Goal: Task Accomplishment & Management: Manage account settings

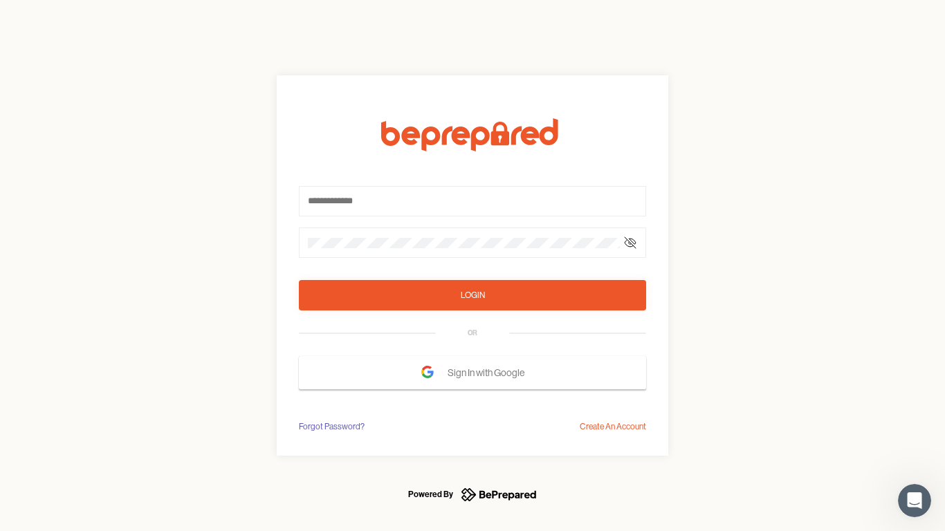
click at [473, 266] on form "Login OR Sign In with Google" at bounding box center [472, 253] width 347 height 271
click at [630, 243] on icon at bounding box center [630, 242] width 11 height 11
click at [473, 296] on div "Login" at bounding box center [473, 296] width 24 height 14
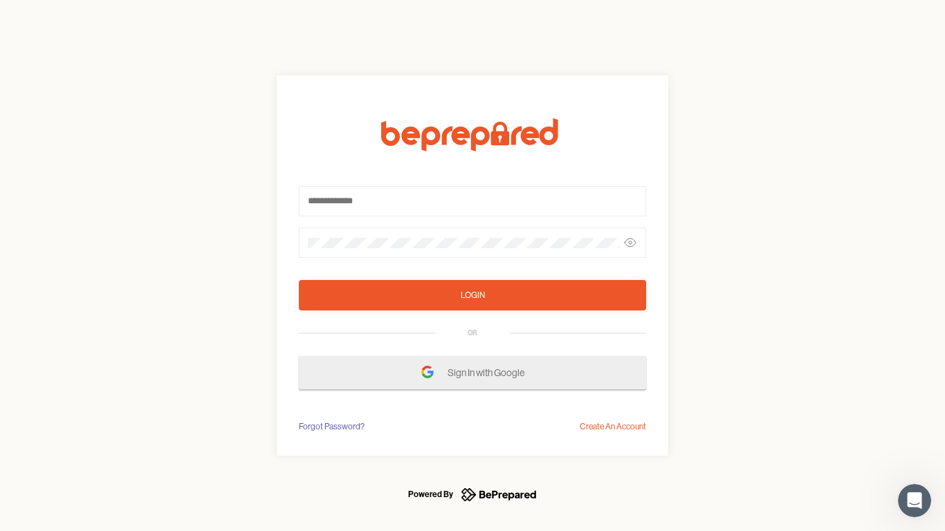
click at [473, 373] on span "Sign In with Google" at bounding box center [490, 373] width 84 height 25
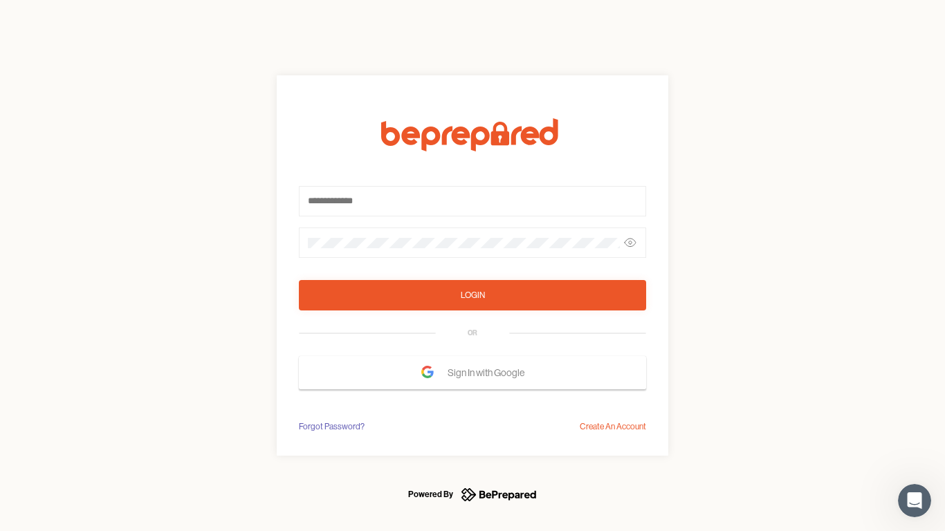
click at [331, 427] on div "Forgot Password?" at bounding box center [332, 427] width 66 height 14
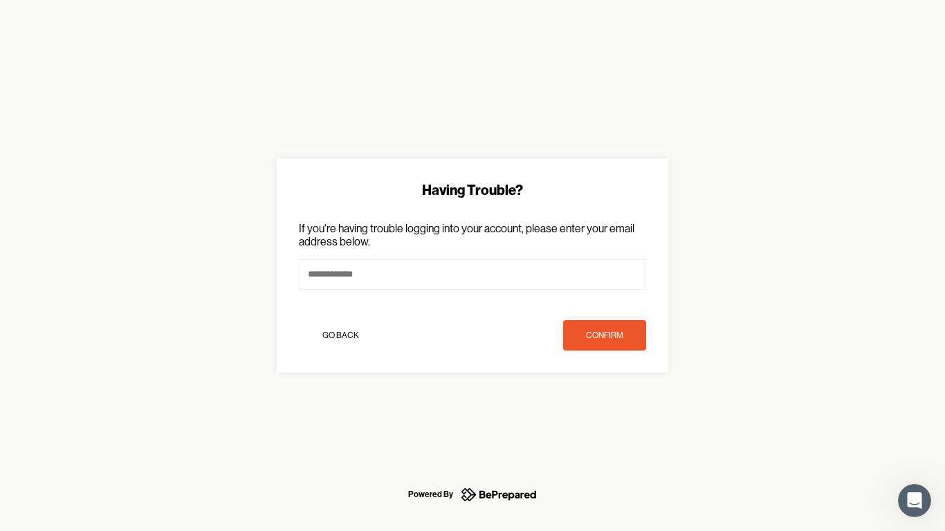
click at [613, 427] on div "Having Trouble? If you're having trouble logging into your account, please ente…" at bounding box center [472, 265] width 945 height 531
click at [915, 501] on icon "Open Intercom Messenger" at bounding box center [915, 501] width 23 height 23
